Goal: Task Accomplishment & Management: Manage account settings

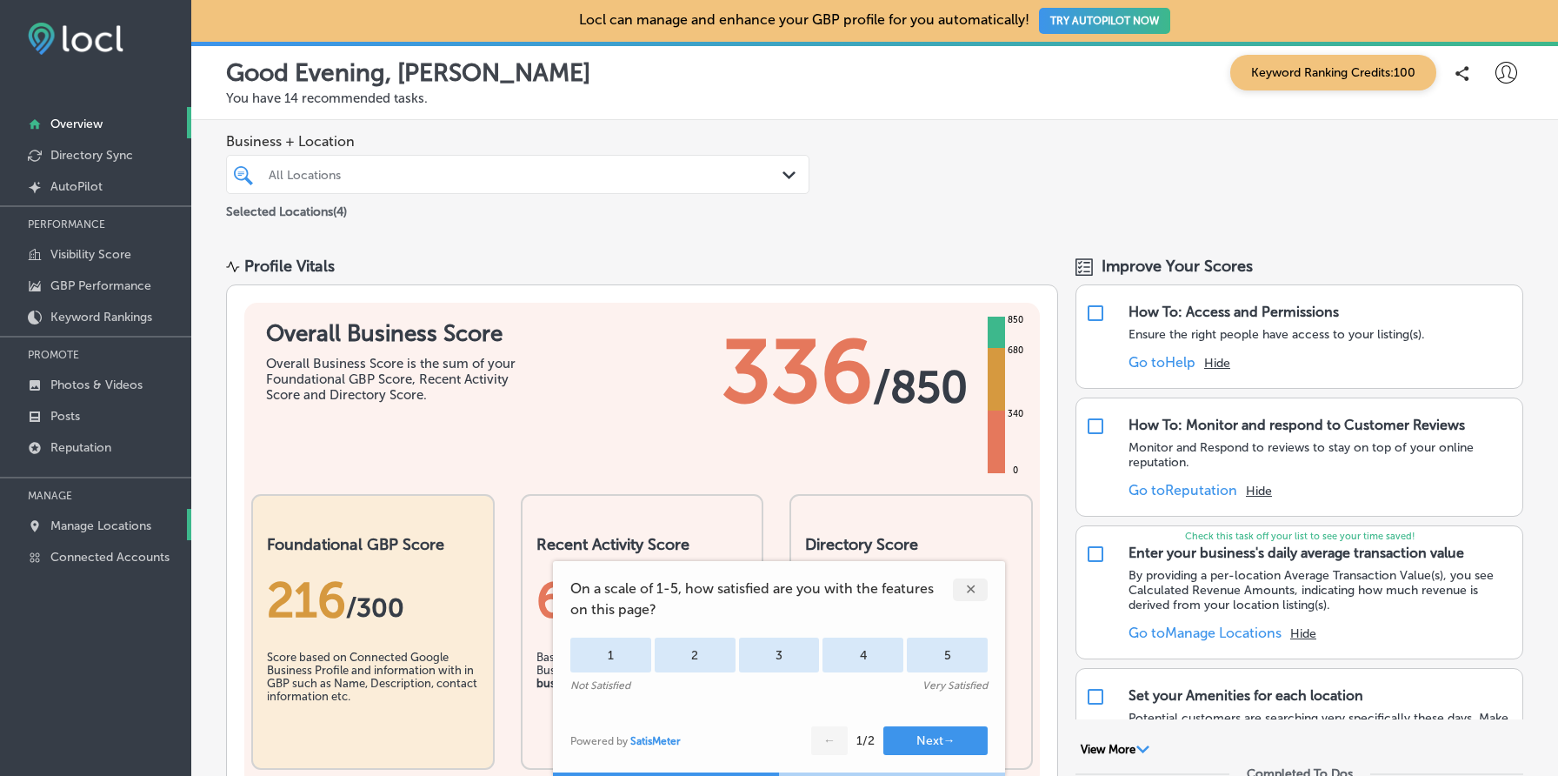
click at [102, 530] on link "Manage Locations" at bounding box center [95, 524] width 191 height 31
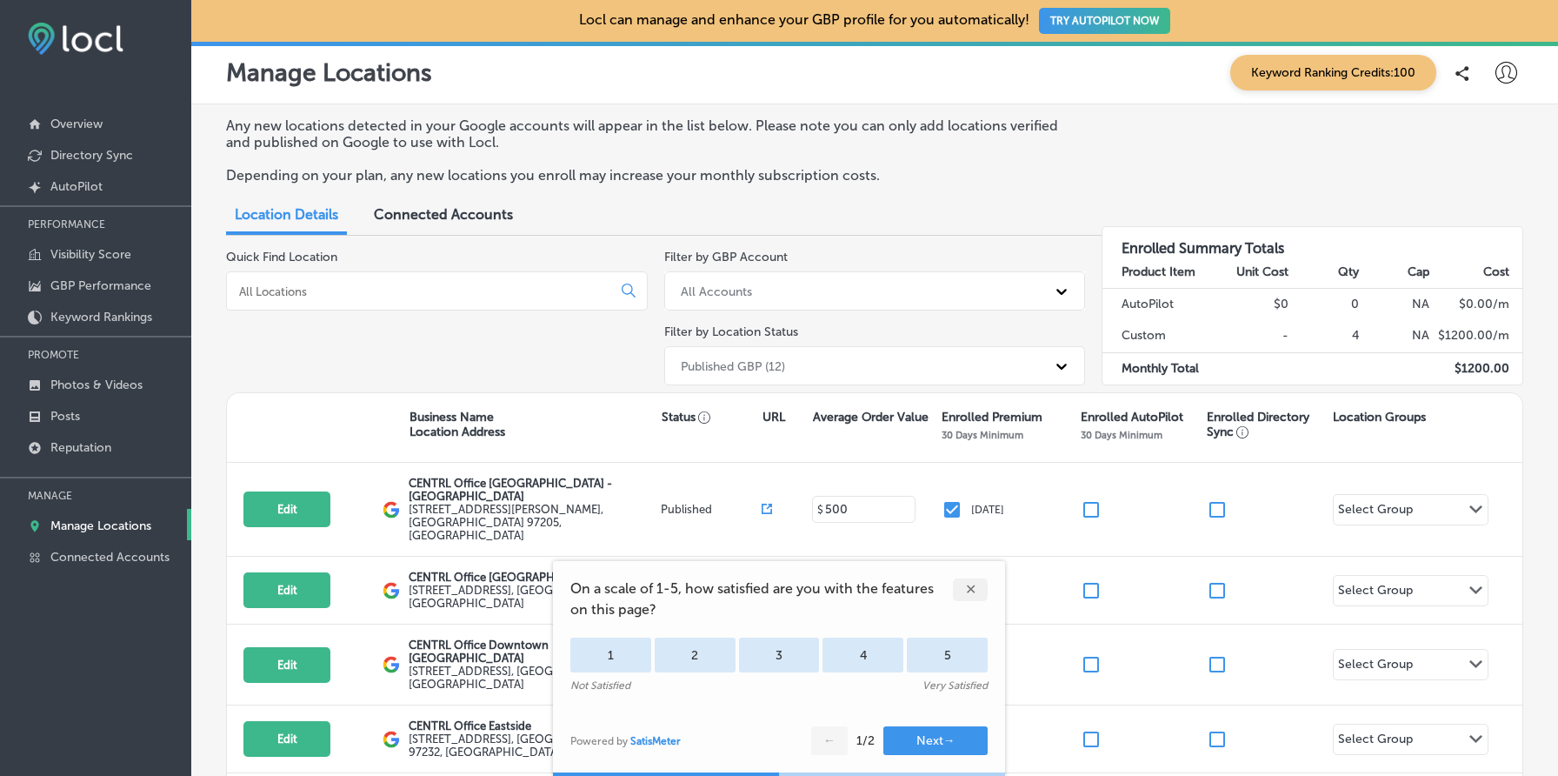
click at [1502, 74] on icon at bounding box center [1507, 73] width 22 height 22
click at [1458, 142] on p "My Account" at bounding box center [1482, 135] width 78 height 21
select select "US"
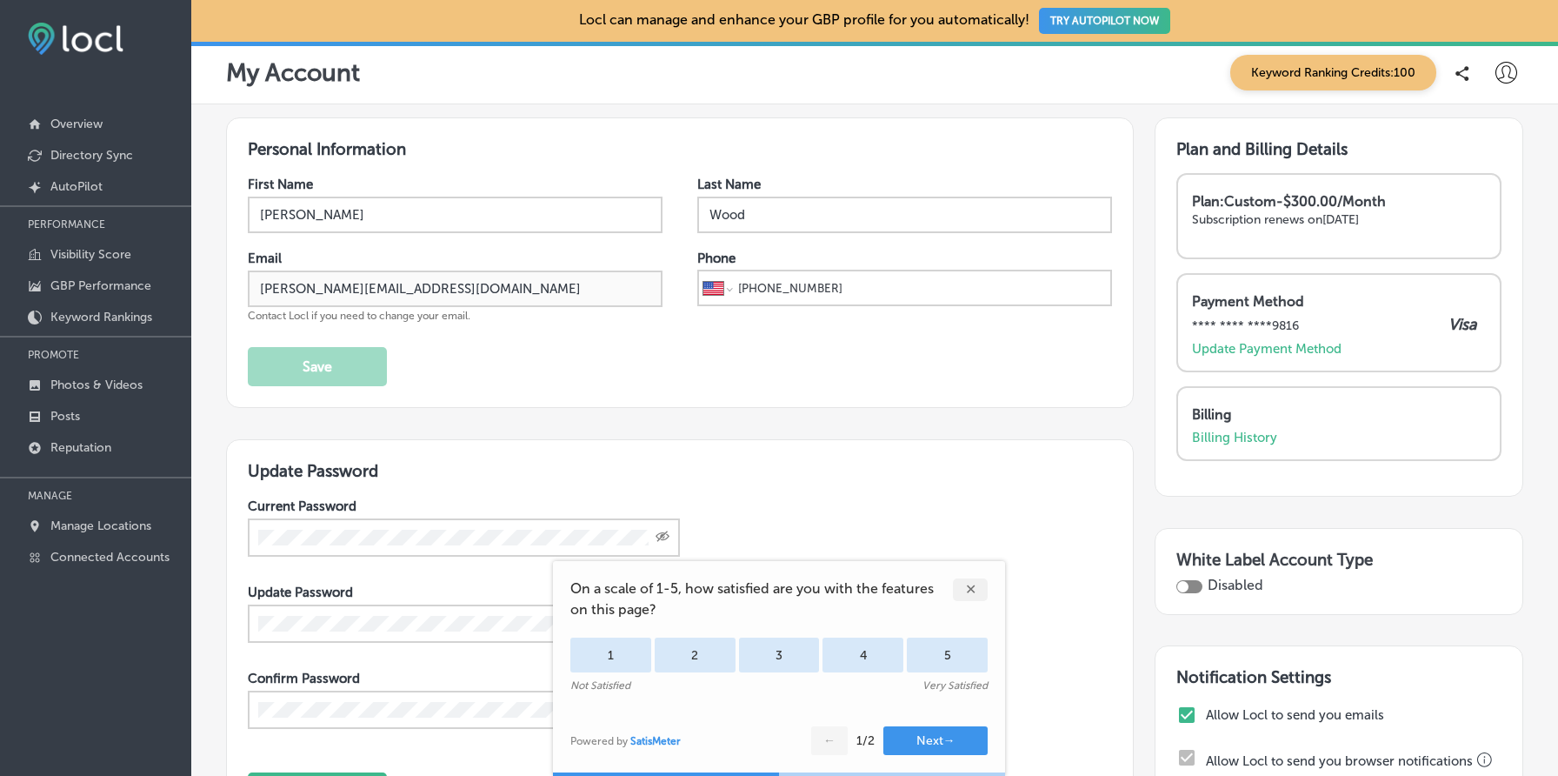
drag, startPoint x: 1221, startPoint y: 202, endPoint x: 1432, endPoint y: 214, distance: 211.7
click at [1432, 214] on div "Plan: Custom - $300.00/Month Subscription renews on Oct 21, 2025" at bounding box center [1339, 218] width 294 height 50
click at [1432, 214] on p "Subscription renews on Oct 21, 2025" at bounding box center [1339, 219] width 294 height 15
click at [117, 525] on p "Manage Locations" at bounding box center [100, 525] width 101 height 15
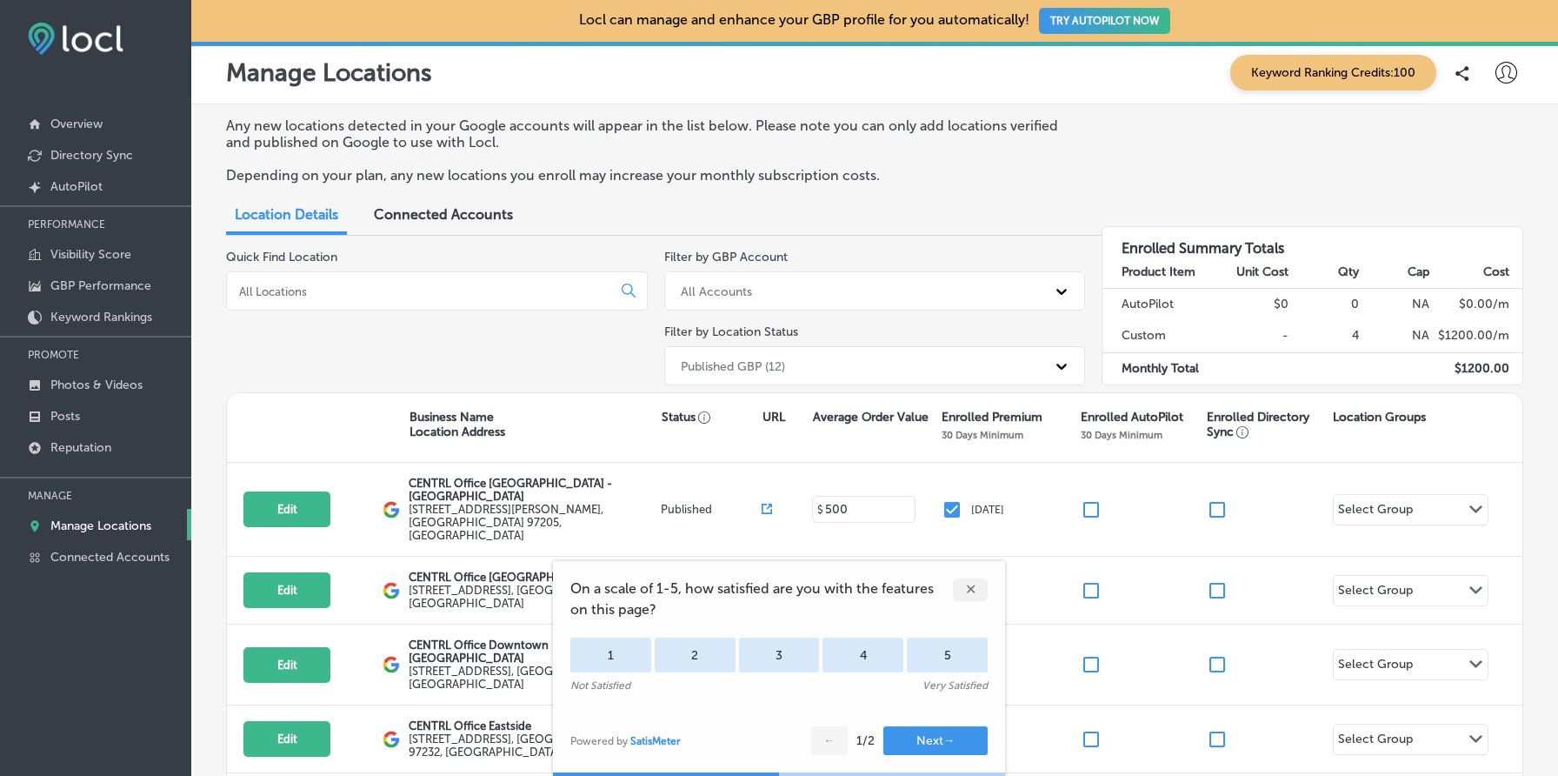
click at [972, 590] on div "✕" at bounding box center [970, 589] width 35 height 23
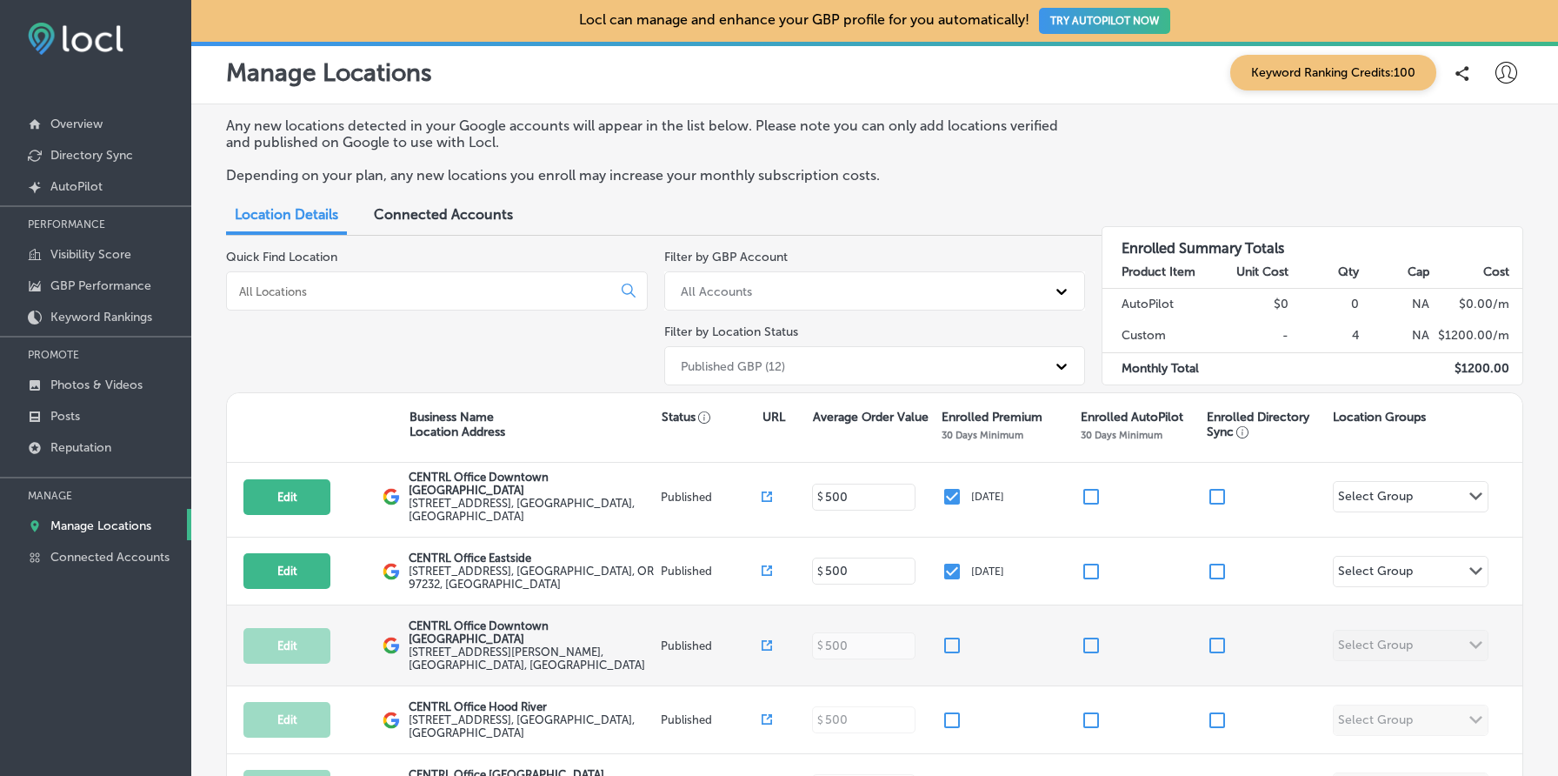
scroll to position [186, 0]
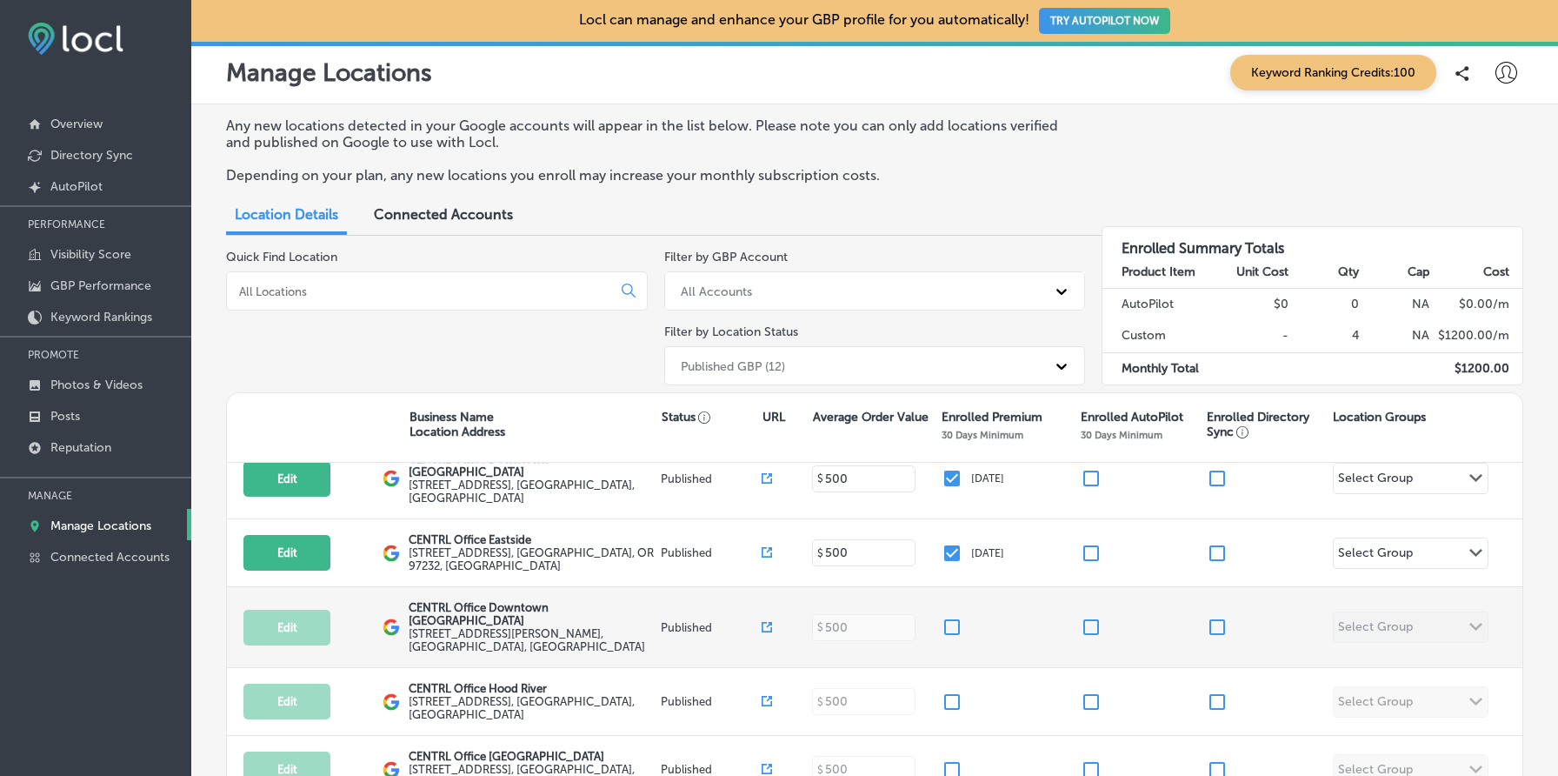
click at [957, 617] on input "checkbox" at bounding box center [952, 627] width 21 height 21
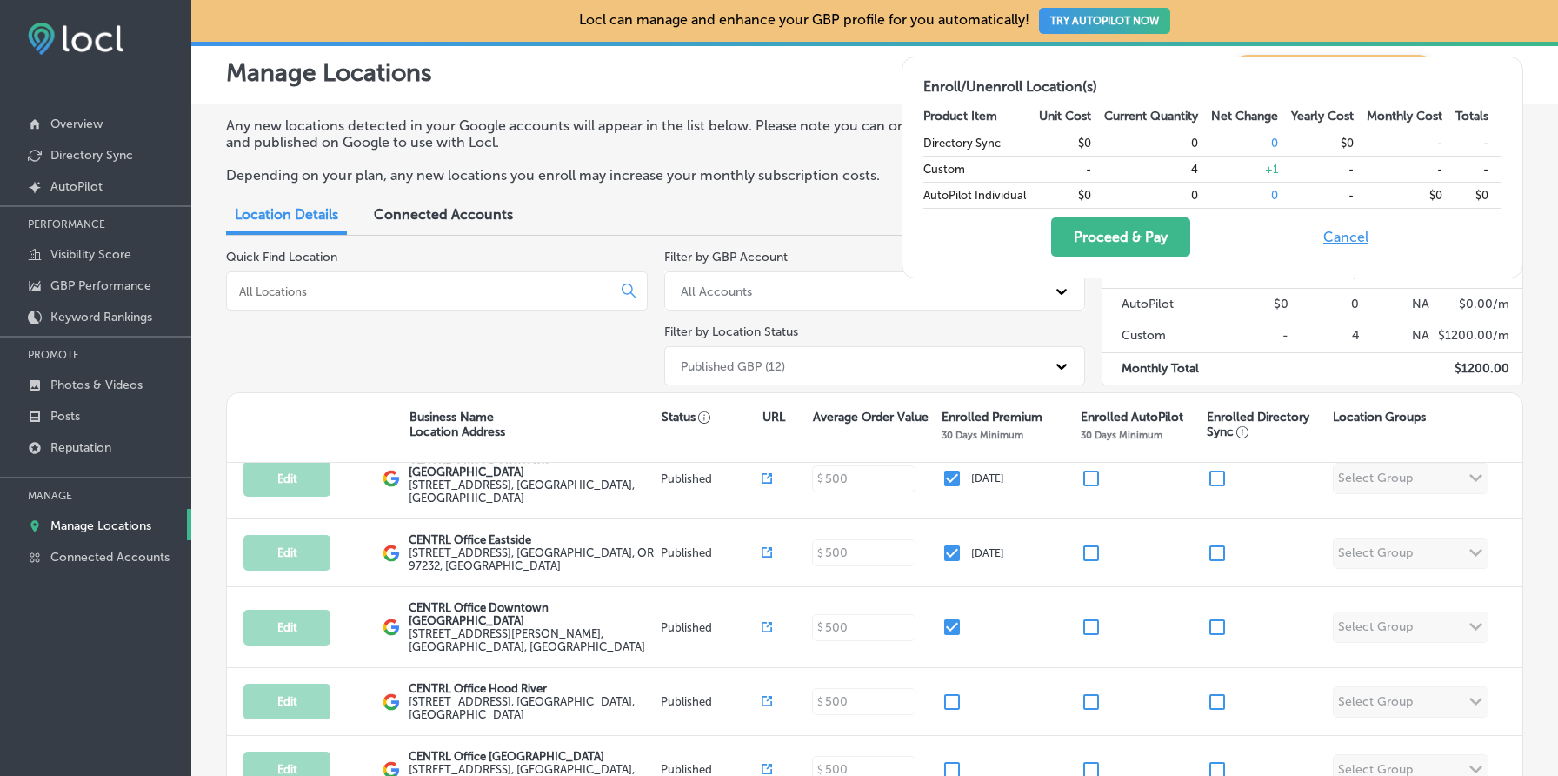
click at [1364, 237] on button "Cancel" at bounding box center [1346, 236] width 56 height 39
checkbox input "false"
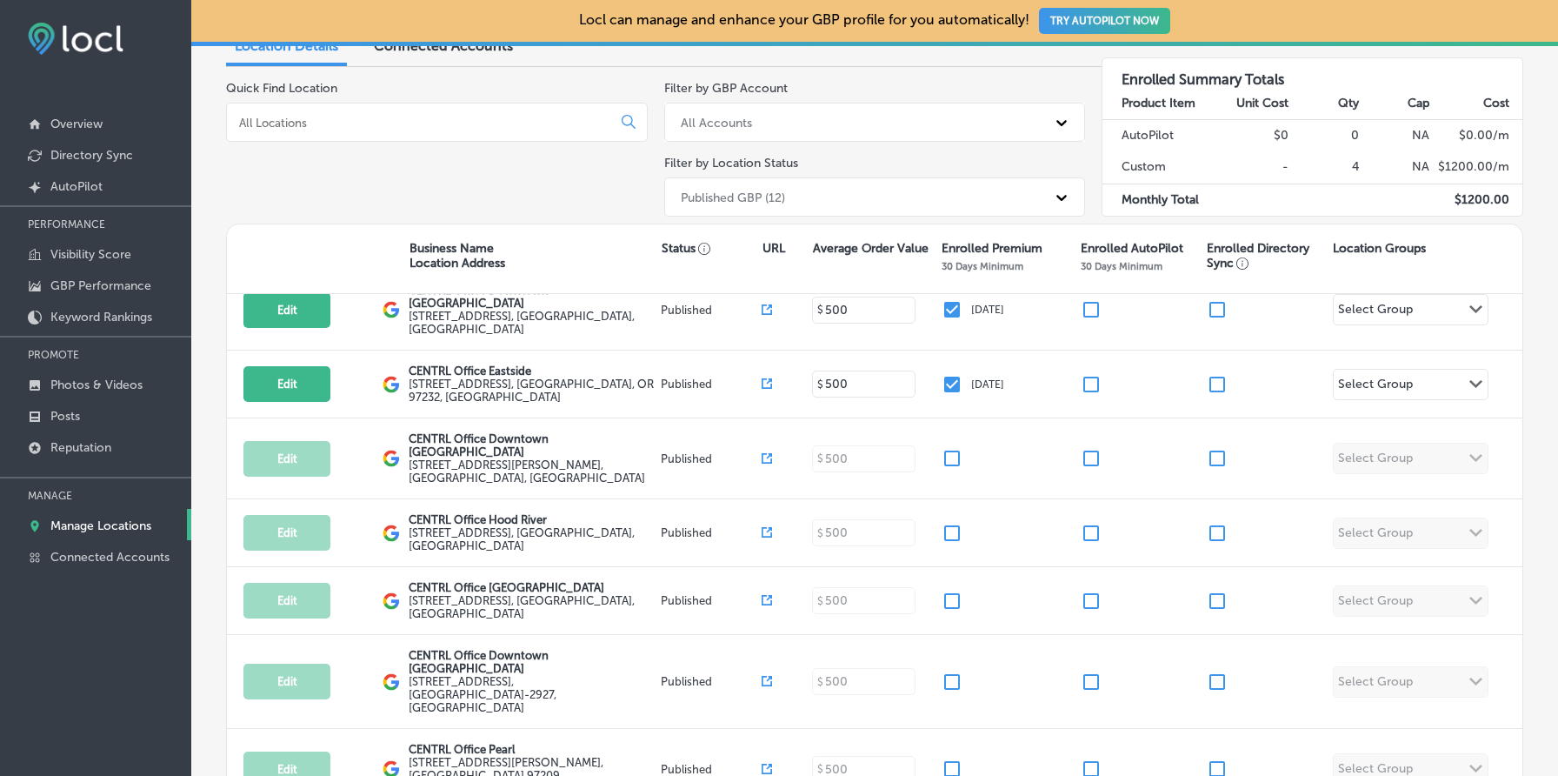
scroll to position [0, 0]
